Goal: Find contact information: Obtain details needed to contact an individual or organization

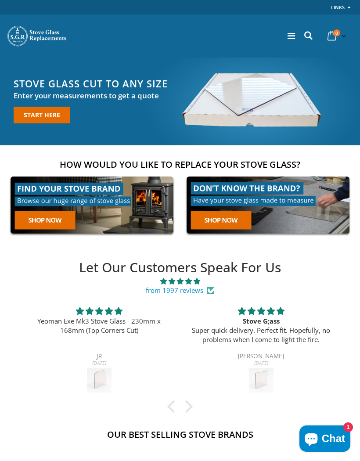
click at [53, 214] on link at bounding box center [92, 204] width 171 height 65
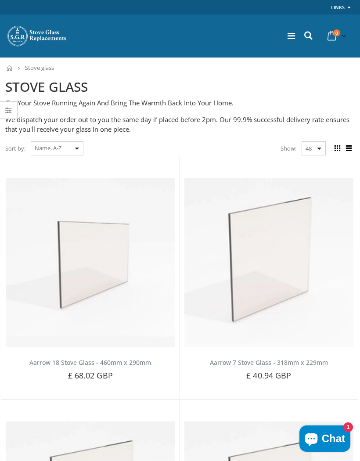
click at [72, 144] on select "Featured Best Selling Name, A-Z Name, Z-A Price, low to high Price, high to low…" at bounding box center [57, 148] width 53 height 14
click at [291, 38] on icon at bounding box center [290, 36] width 7 height 9
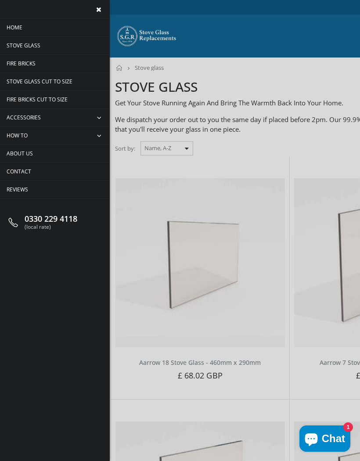
click at [19, 169] on span "Contact" at bounding box center [19, 171] width 25 height 7
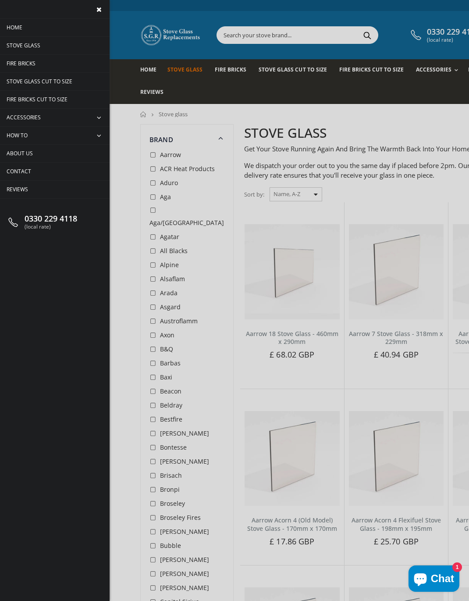
click at [23, 168] on span "Contact" at bounding box center [19, 171] width 25 height 7
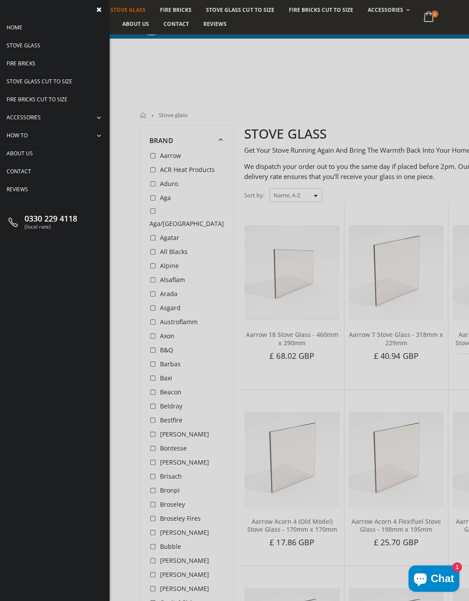
scroll to position [279, 0]
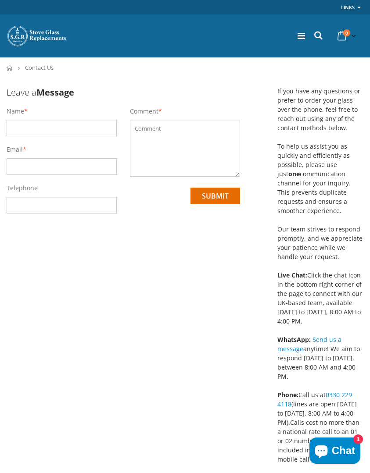
scroll to position [2, 0]
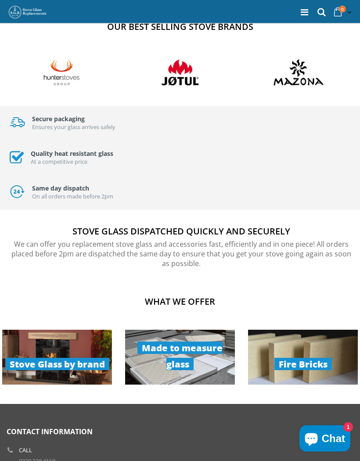
scroll to position [352, 0]
